Goal: Find specific page/section: Find specific page/section

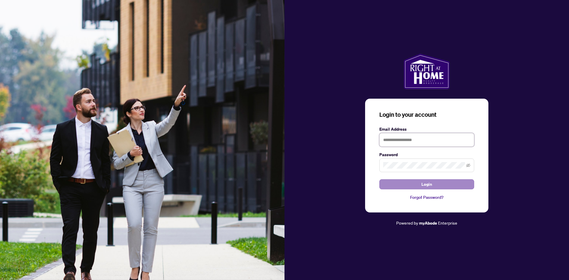
type input "**********"
click at [442, 184] on button "Login" at bounding box center [426, 184] width 95 height 10
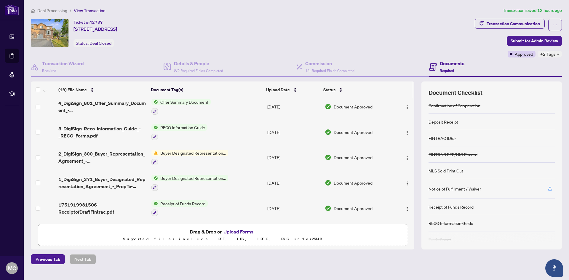
scroll to position [42, 0]
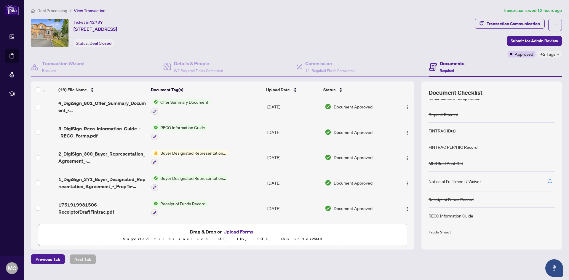
click at [452, 63] on h4 "Documents" at bounding box center [451, 63] width 25 height 7
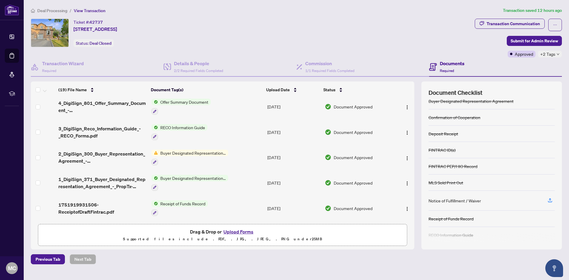
scroll to position [12, 0]
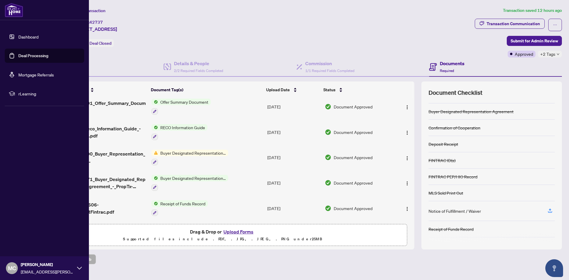
click at [28, 38] on link "Dashboard" at bounding box center [28, 36] width 20 height 5
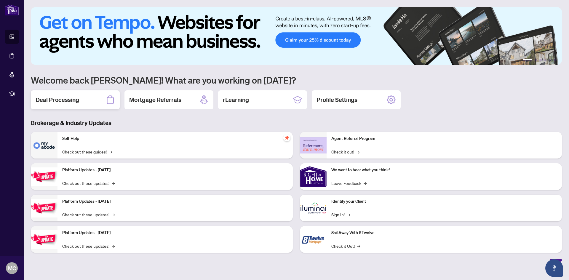
click at [84, 99] on div "Deal Processing" at bounding box center [75, 99] width 89 height 19
